Goal: Task Accomplishment & Management: Complete application form

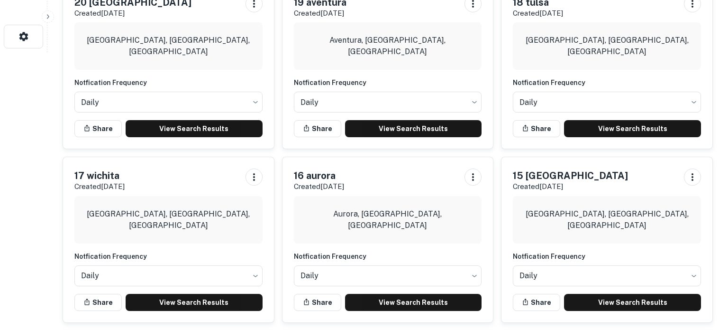
scroll to position [278, 0]
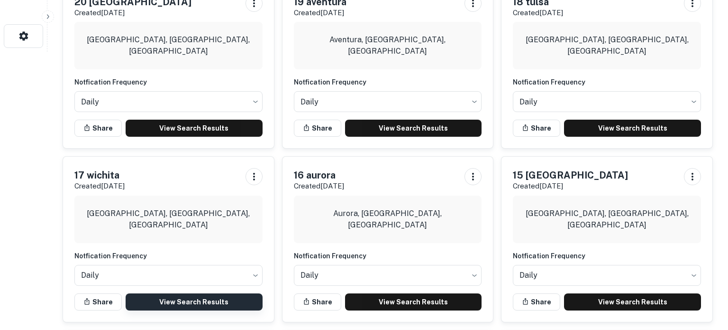
click at [195, 296] on link "View Search Results" at bounding box center [194, 301] width 137 height 17
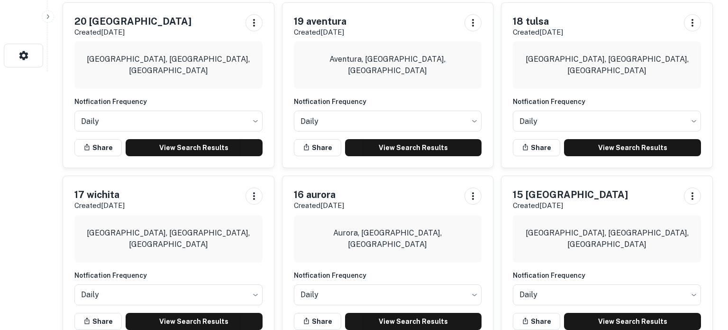
scroll to position [256, 0]
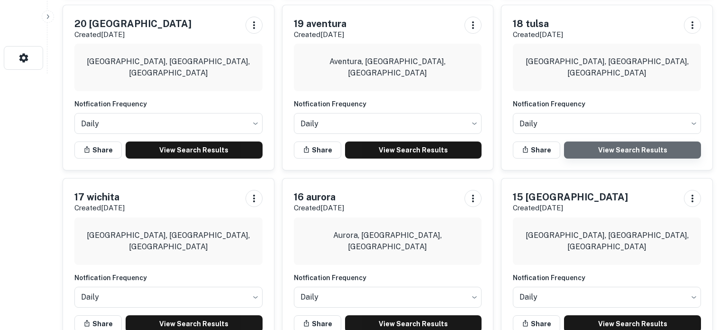
click at [615, 152] on link "View Search Results" at bounding box center [632, 149] width 137 height 17
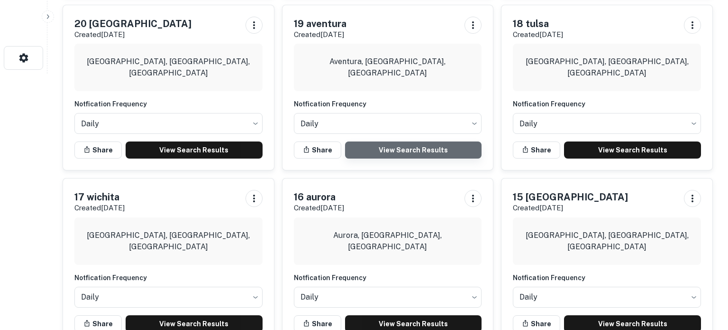
click at [416, 145] on link "View Search Results" at bounding box center [413, 149] width 137 height 17
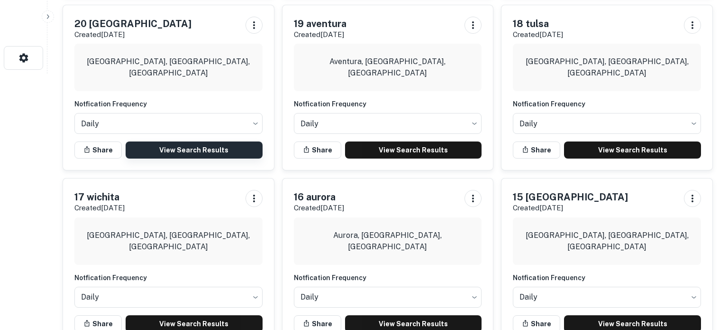
click at [185, 156] on link "View Search Results" at bounding box center [194, 149] width 137 height 17
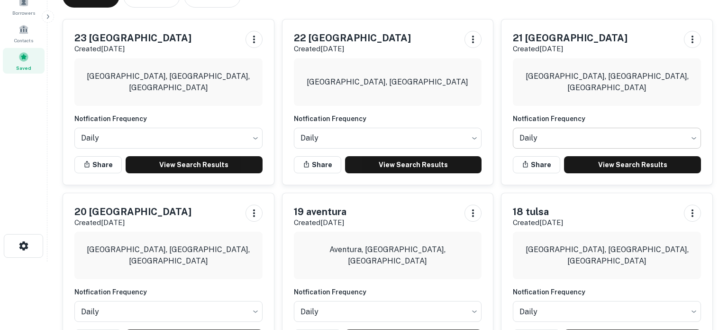
scroll to position [69, 0]
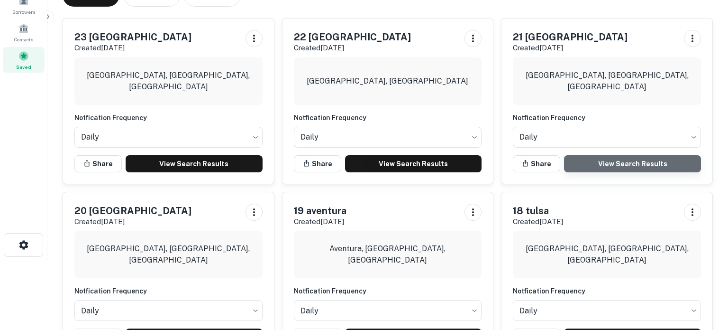
click at [646, 165] on link "View Search Results" at bounding box center [632, 163] width 137 height 17
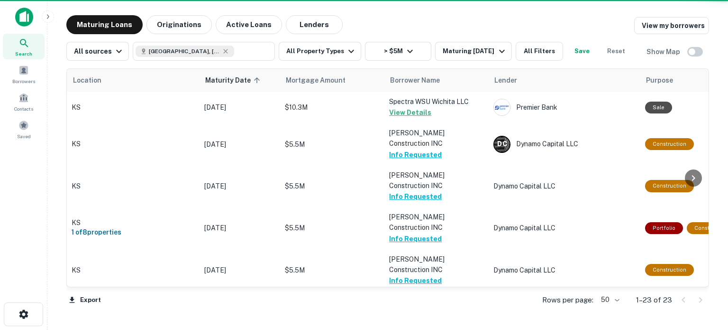
scroll to position [563, 0]
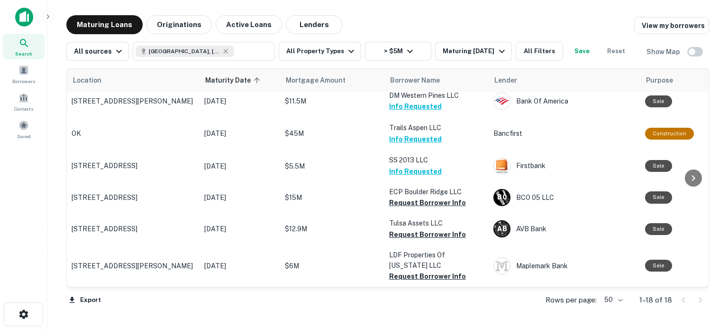
scroll to position [295, 0]
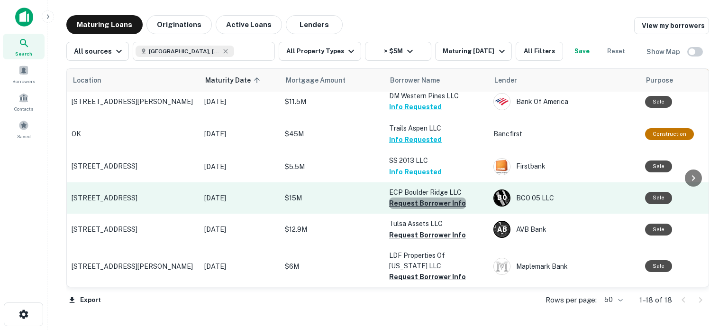
click at [429, 197] on button "Request Borrower Info" at bounding box center [427, 202] width 77 height 11
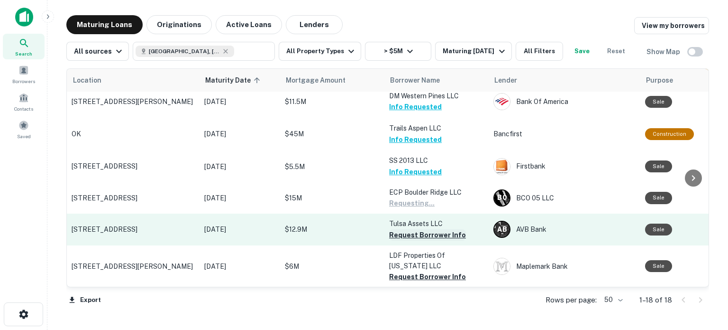
click at [430, 229] on button "Request Borrower Info" at bounding box center [427, 234] width 77 height 11
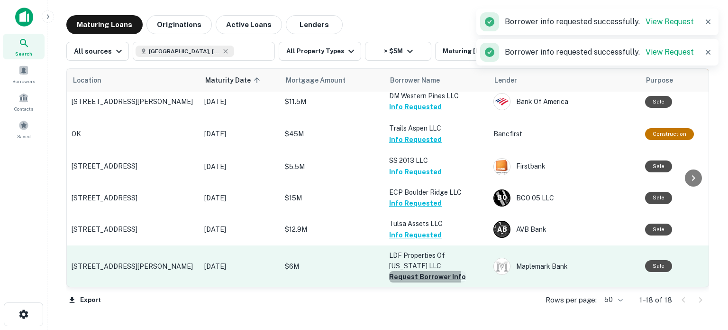
click at [423, 271] on button "Request Borrower Info" at bounding box center [427, 276] width 77 height 11
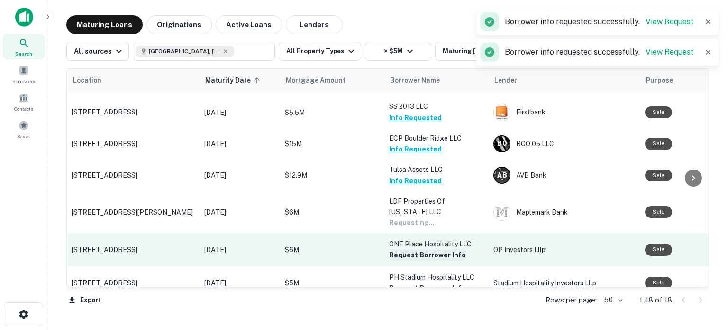
scroll to position [351, 0]
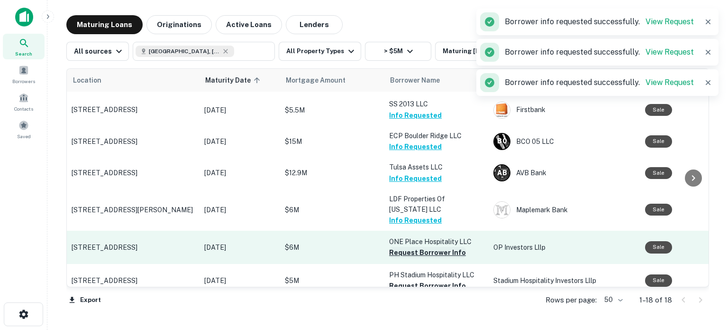
click at [418, 247] on button "Request Borrower Info" at bounding box center [427, 252] width 77 height 11
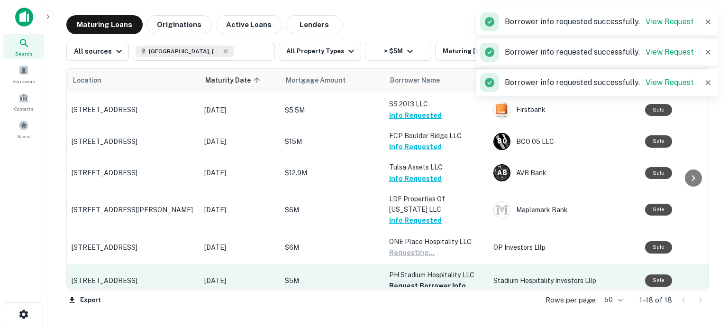
click at [414, 280] on button "Request Borrower Info" at bounding box center [427, 285] width 77 height 11
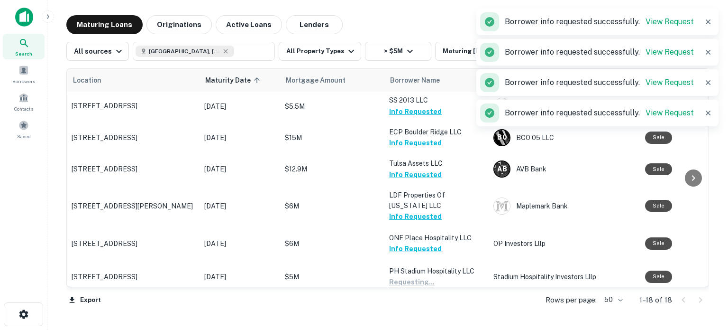
scroll to position [400, 0]
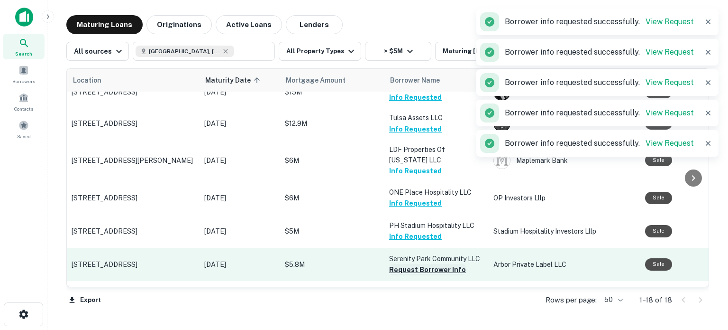
click at [416, 264] on button "Request Borrower Info" at bounding box center [427, 269] width 77 height 11
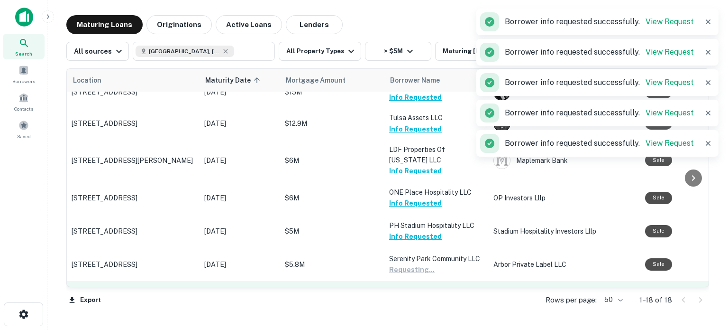
click at [415, 297] on button "Request Borrower Info" at bounding box center [427, 302] width 77 height 11
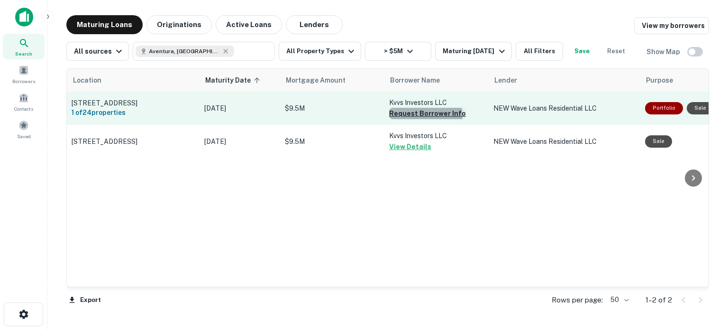
click at [425, 116] on button "Request Borrower Info" at bounding box center [427, 113] width 77 height 11
